Goal: Register for event/course

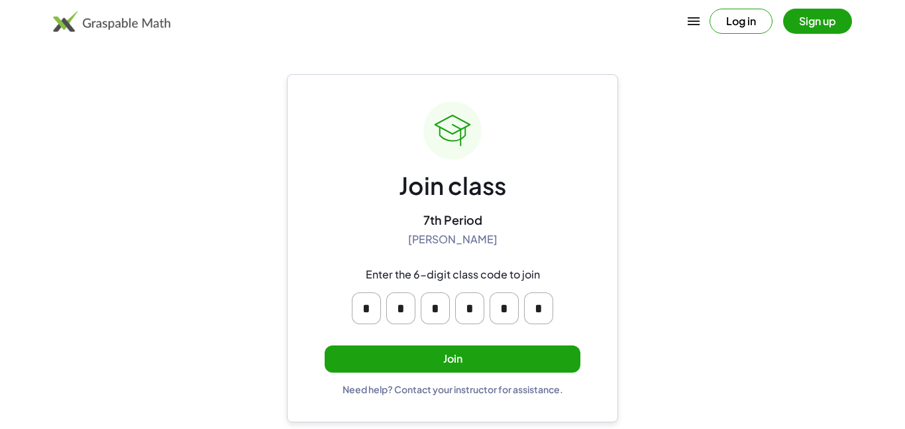
click at [742, 23] on button "Log in" at bounding box center [741, 21] width 63 height 25
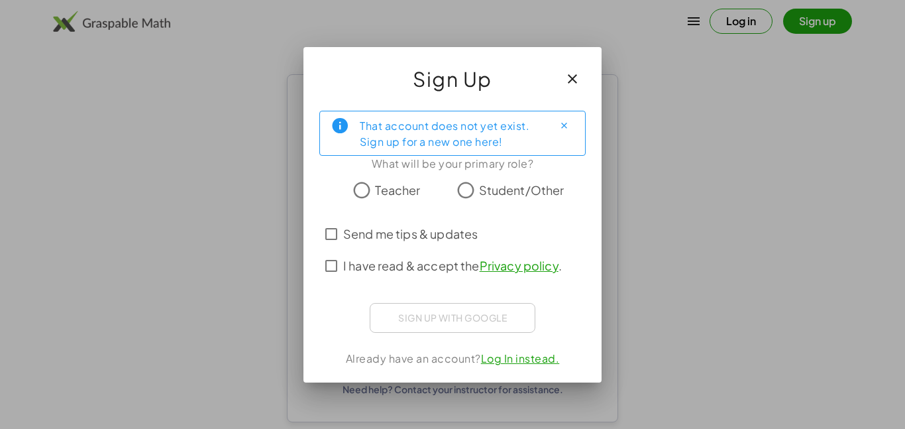
click at [524, 196] on span "Student/Other" at bounding box center [521, 190] width 85 height 18
click at [429, 239] on span "Send me tips & updates" at bounding box center [410, 234] width 135 height 18
click at [414, 264] on span "I have read & accept the Privacy policy ." at bounding box center [452, 265] width 219 height 18
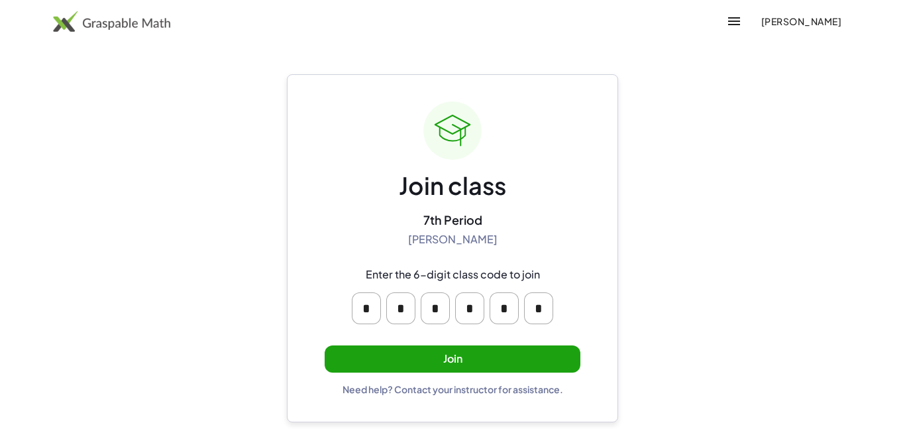
click at [484, 393] on div "Need help? Contact your instructor for assistance." at bounding box center [453, 389] width 221 height 12
click at [497, 366] on button "Join" at bounding box center [453, 358] width 256 height 27
